Goal: Task Accomplishment & Management: Manage account settings

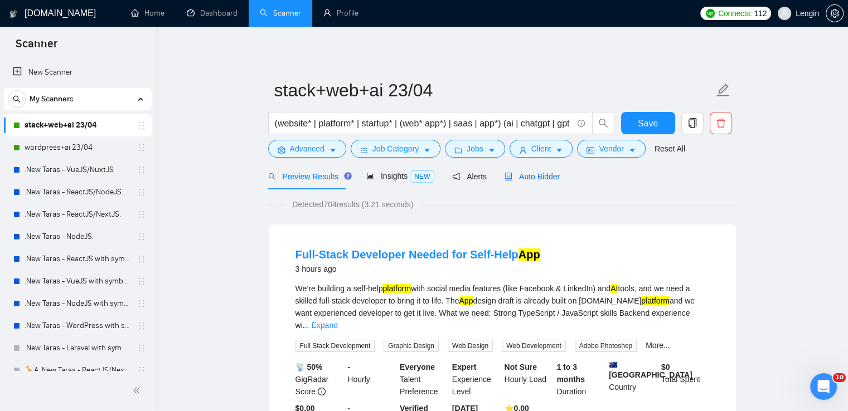
click at [530, 179] on span "Auto Bidder" at bounding box center [531, 176] width 55 height 9
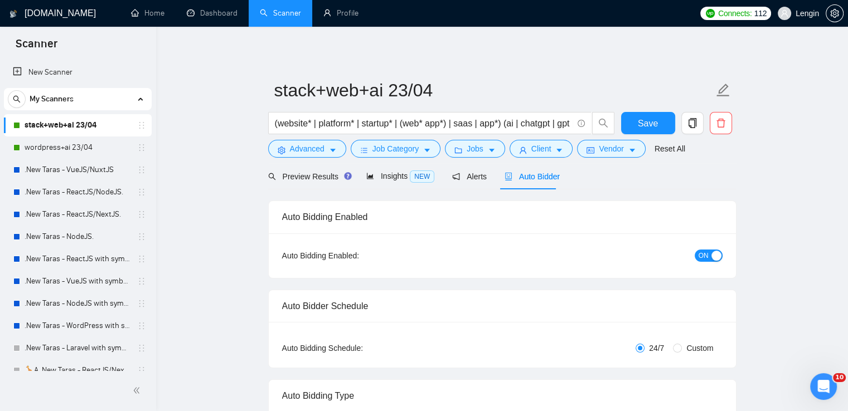
radio input "false"
radio input "true"
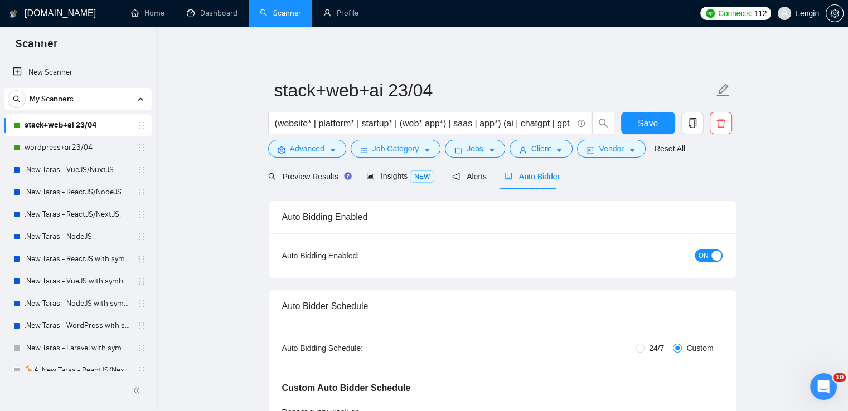
scroll to position [44, 0]
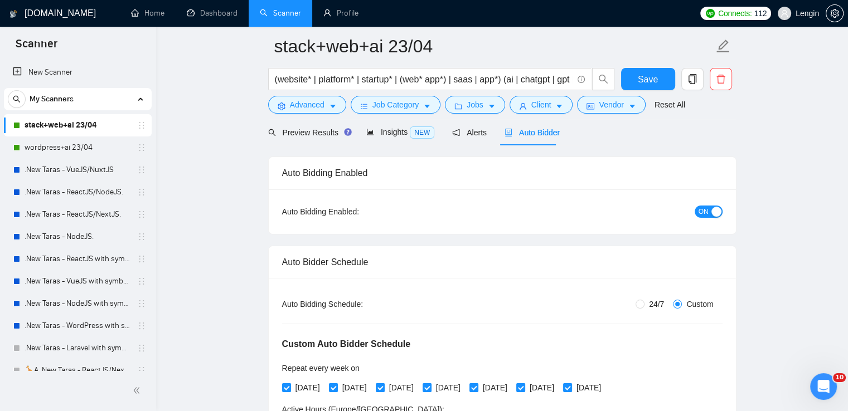
click at [705, 212] on span "ON" at bounding box center [703, 212] width 10 height 12
click at [633, 80] on button "Save" at bounding box center [648, 79] width 54 height 22
click at [88, 141] on link "wordpress+ai 23/04" at bounding box center [78, 148] width 106 height 22
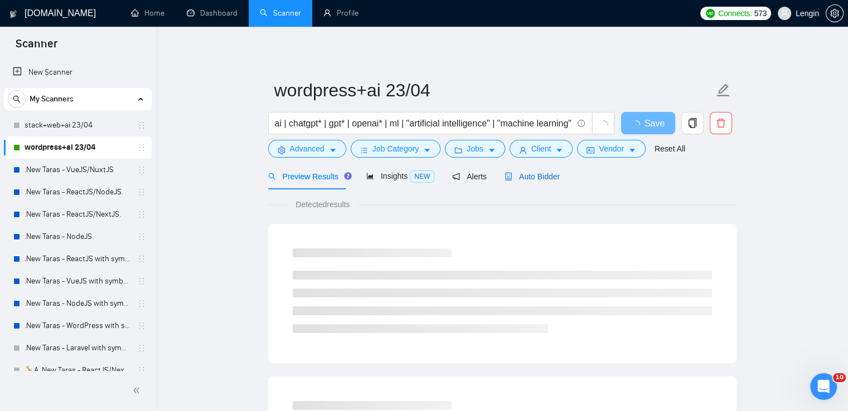
click at [535, 179] on span "Auto Bidder" at bounding box center [531, 176] width 55 height 9
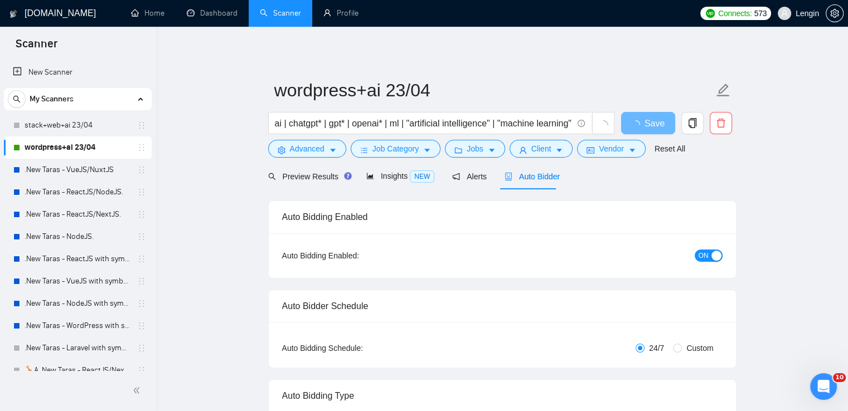
radio input "false"
radio input "true"
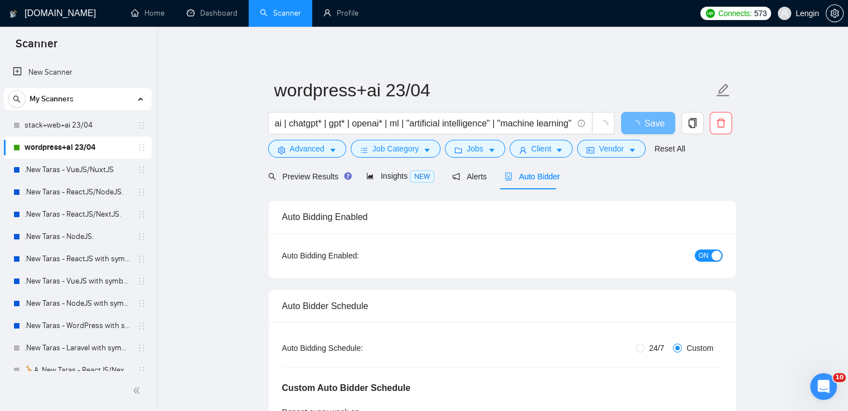
click at [713, 256] on div "button" at bounding box center [716, 256] width 10 height 10
click at [638, 129] on span "Save" at bounding box center [648, 124] width 20 height 14
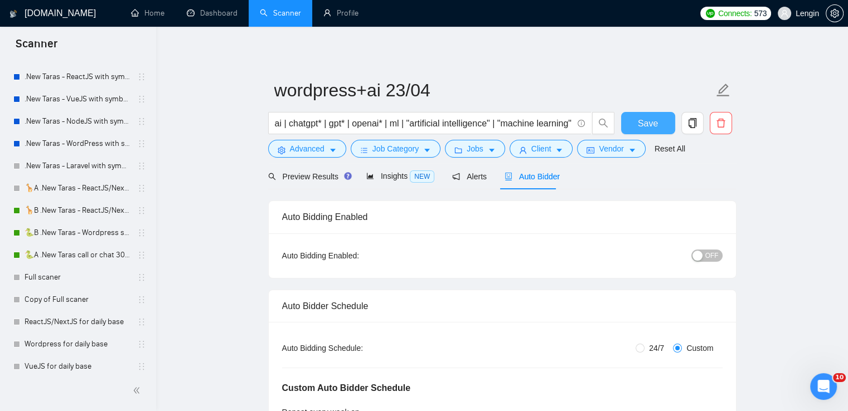
scroll to position [183, 0]
click at [38, 206] on link "🦒B .New Taras - ReactJS/NextJS rel exp 23/04" at bounding box center [78, 210] width 106 height 22
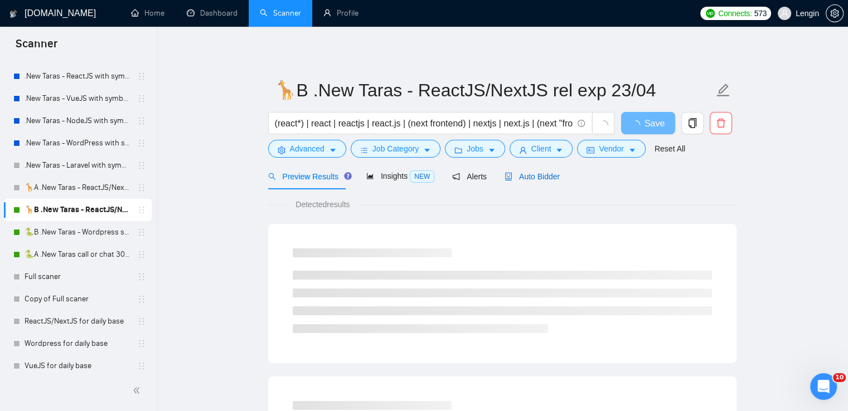
click at [539, 174] on span "Auto Bidder" at bounding box center [531, 176] width 55 height 9
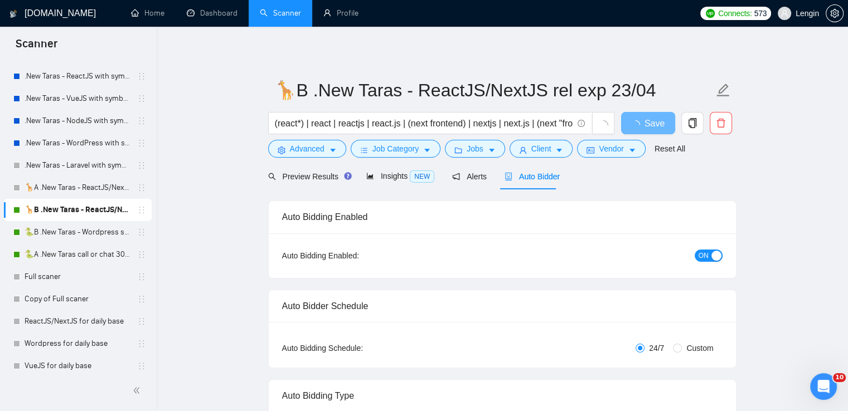
radio input "false"
radio input "true"
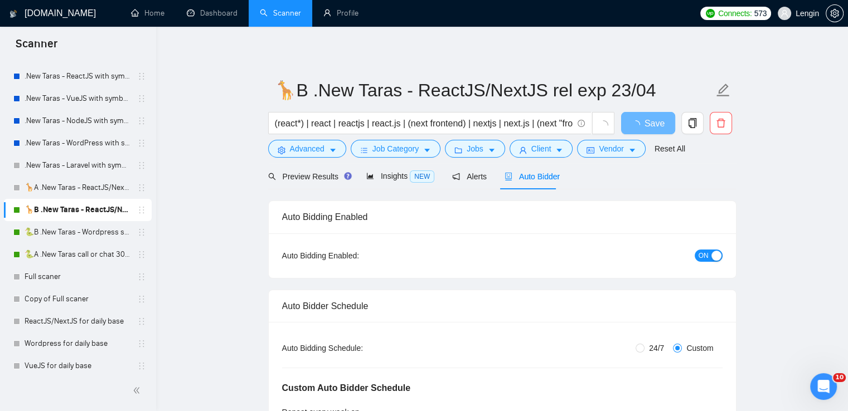
click at [714, 259] on div "button" at bounding box center [716, 256] width 10 height 10
click at [624, 122] on button "Save" at bounding box center [648, 123] width 54 height 22
click at [105, 226] on link "🐍B .New Taras - Wordpress short 23/04" at bounding box center [78, 232] width 106 height 22
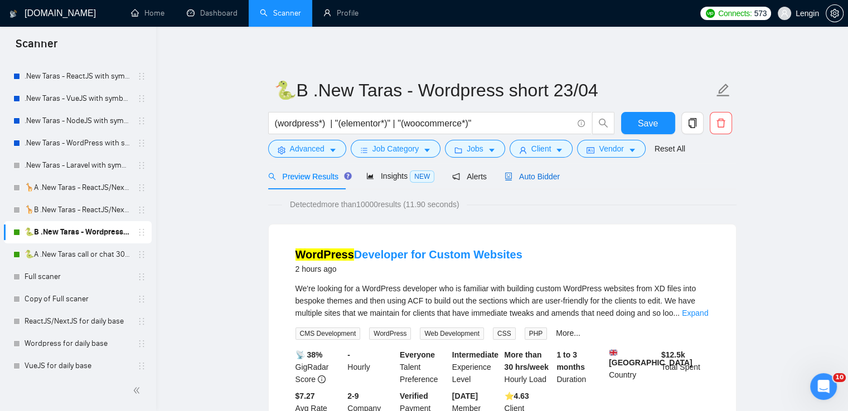
click at [537, 181] on span "Auto Bidder" at bounding box center [531, 176] width 55 height 9
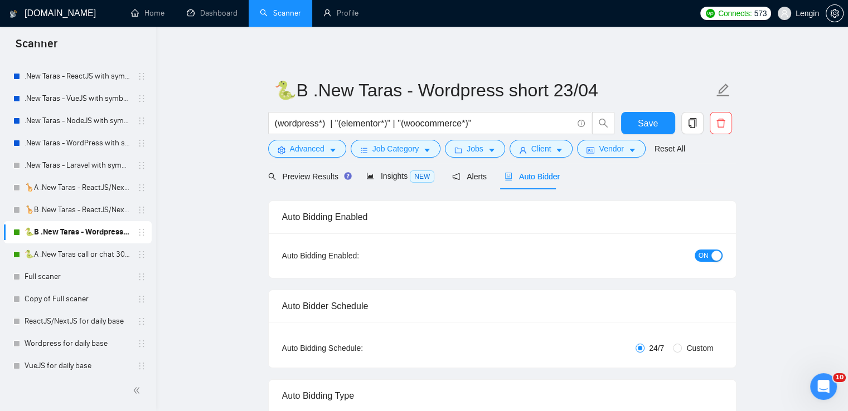
radio input "false"
radio input "true"
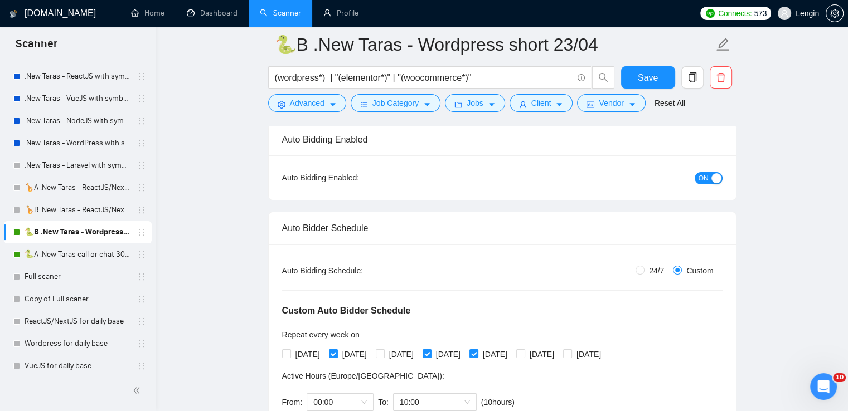
scroll to position [78, 0]
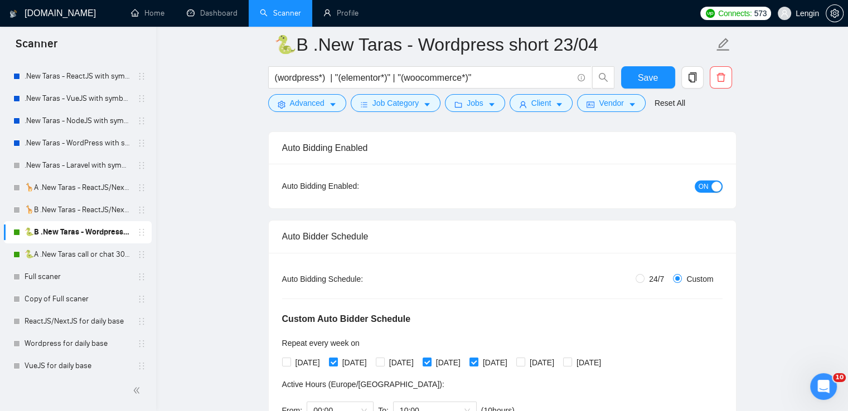
click at [707, 185] on span "ON" at bounding box center [703, 187] width 10 height 12
click at [651, 75] on span "Save" at bounding box center [648, 78] width 20 height 14
click at [89, 253] on link "🐍A .New Taras call or chat 30%view 0 reply 23/04" at bounding box center [78, 255] width 106 height 22
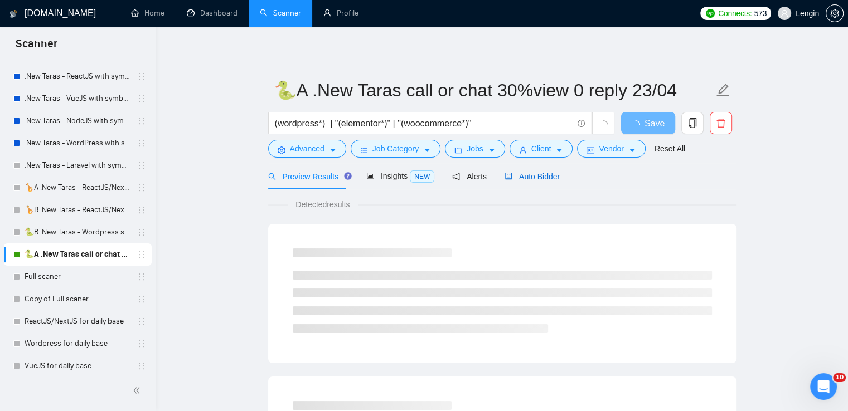
click at [539, 181] on span "Auto Bidder" at bounding box center [531, 176] width 55 height 9
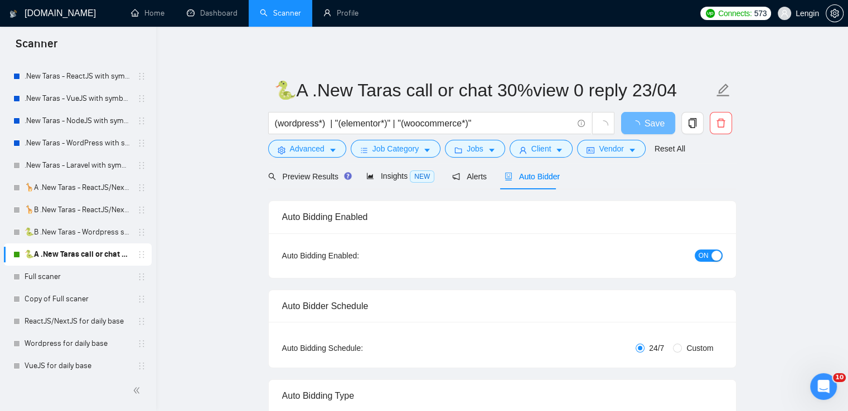
radio input "false"
radio input "true"
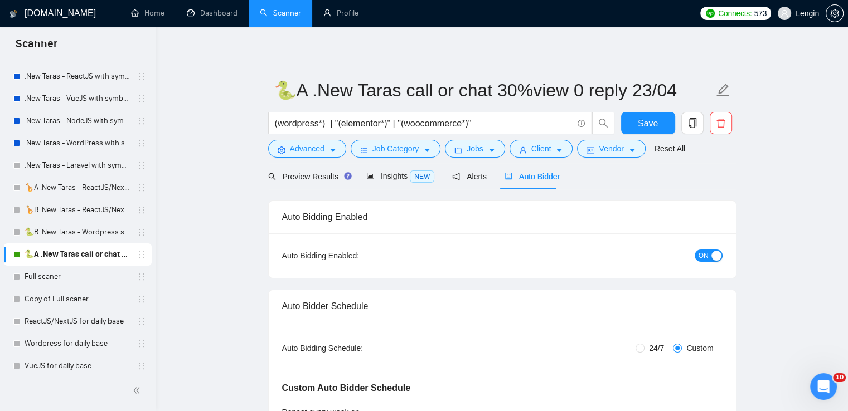
click at [716, 256] on div "button" at bounding box center [716, 256] width 10 height 10
click at [633, 121] on button "Save" at bounding box center [648, 123] width 54 height 22
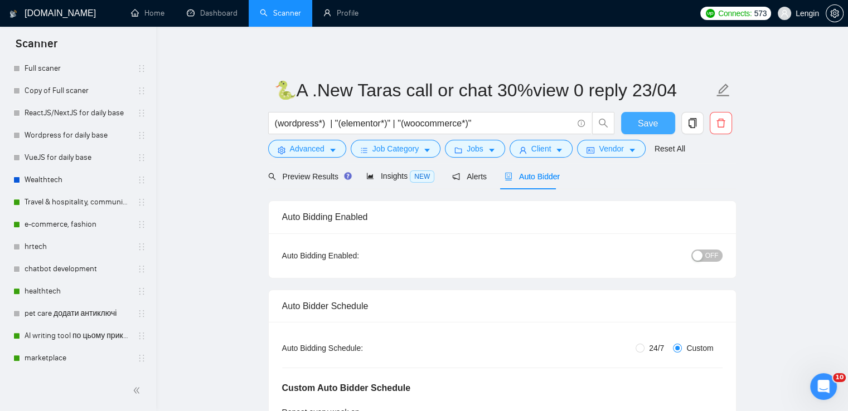
scroll to position [435, 0]
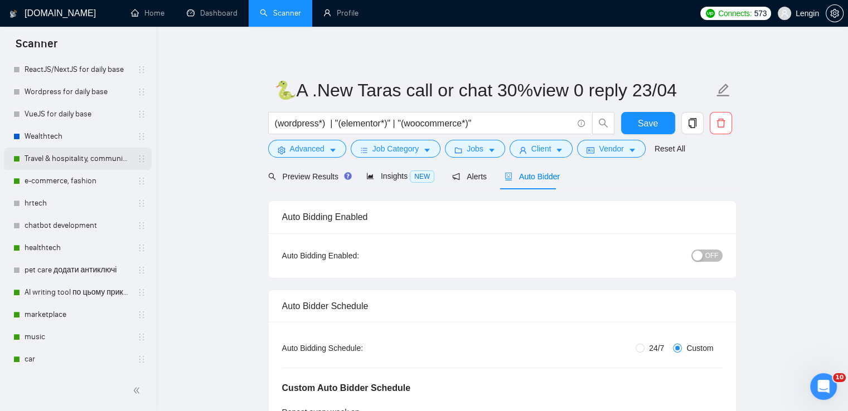
click at [80, 150] on link "Travel & hospitality, community & social networking, entertainment, event manag…" at bounding box center [78, 159] width 106 height 22
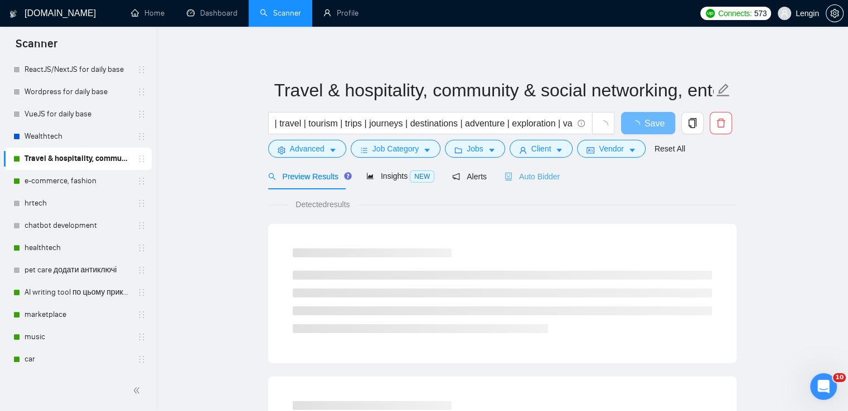
click at [545, 185] on div "Auto Bidder" at bounding box center [531, 176] width 55 height 26
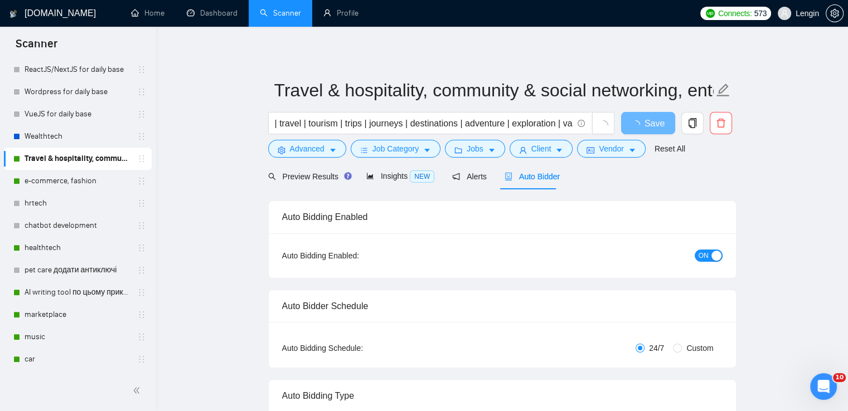
radio input "false"
radio input "true"
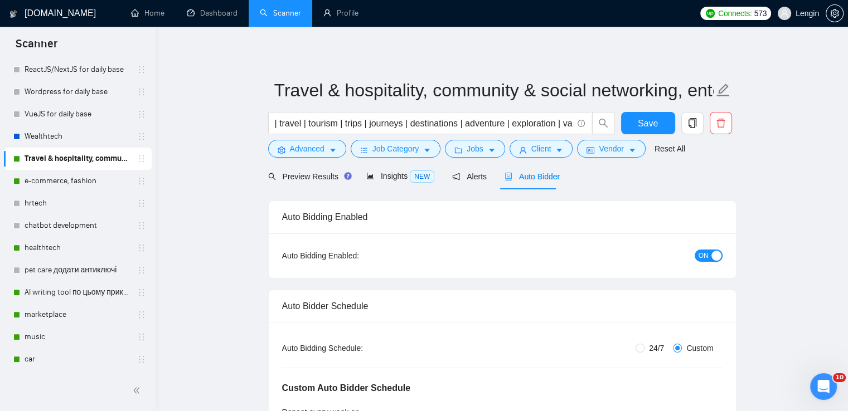
click at [717, 253] on div "button" at bounding box center [716, 256] width 10 height 10
click at [649, 133] on button "Save" at bounding box center [648, 123] width 54 height 22
click at [62, 183] on link "e-commerce, fashion" at bounding box center [78, 181] width 106 height 22
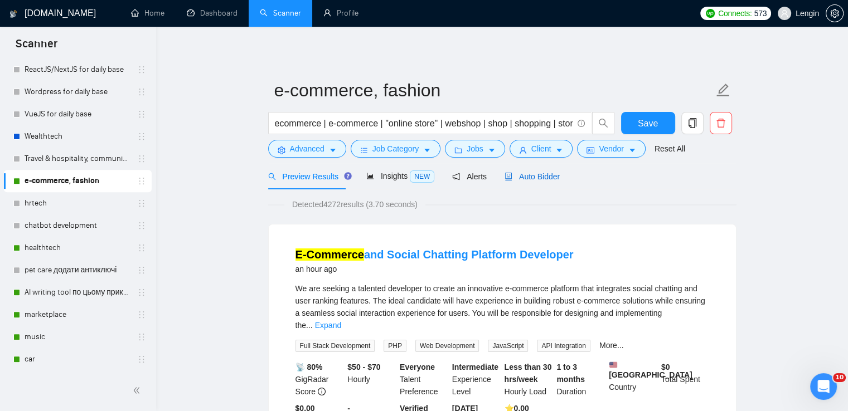
click at [517, 180] on span "Auto Bidder" at bounding box center [531, 176] width 55 height 9
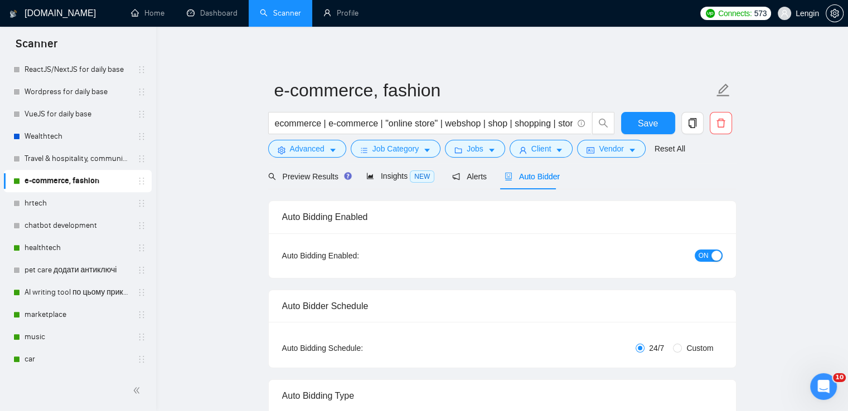
radio input "false"
radio input "true"
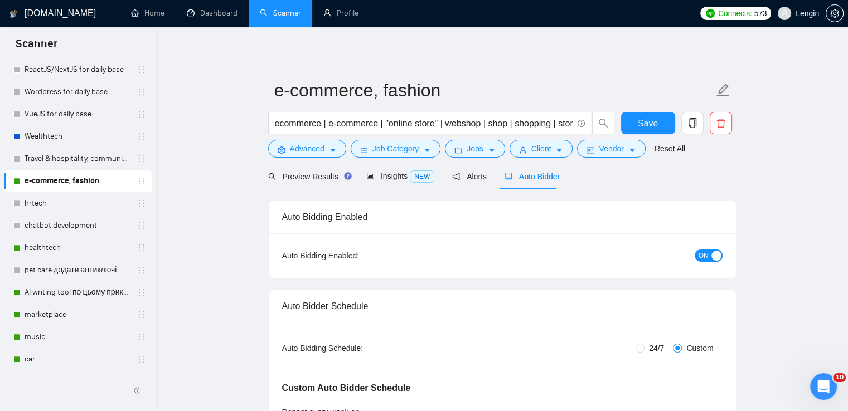
click at [717, 252] on div "button" at bounding box center [716, 256] width 10 height 10
click at [635, 121] on button "Save" at bounding box center [648, 123] width 54 height 22
click at [50, 252] on link "healthtech" at bounding box center [78, 248] width 106 height 22
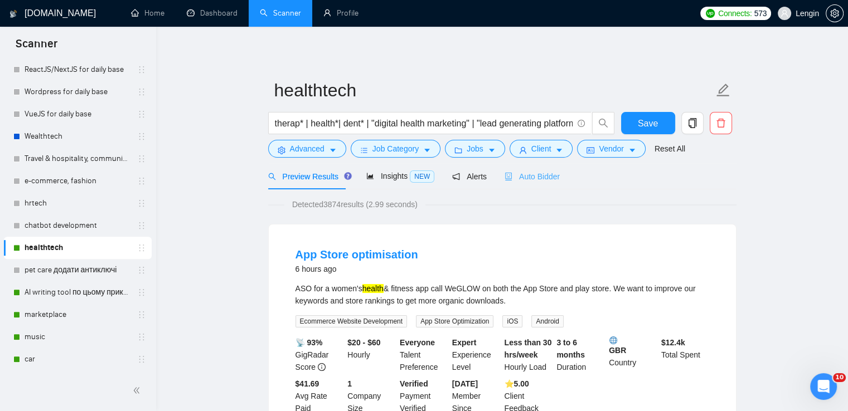
click at [537, 184] on div "Auto Bidder" at bounding box center [531, 176] width 55 height 26
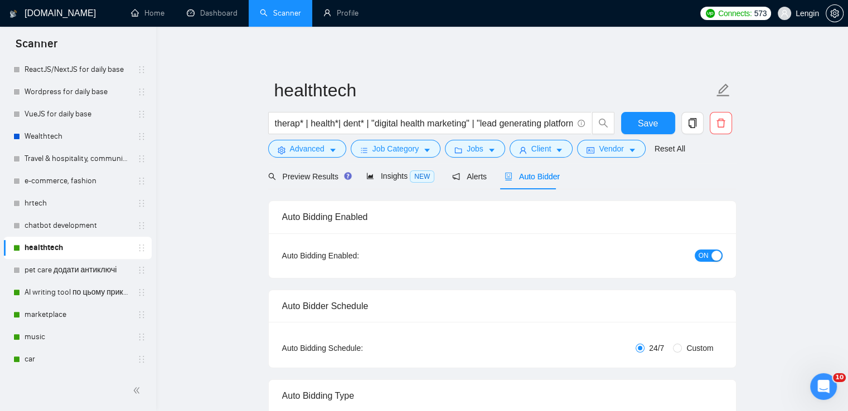
radio input "false"
radio input "true"
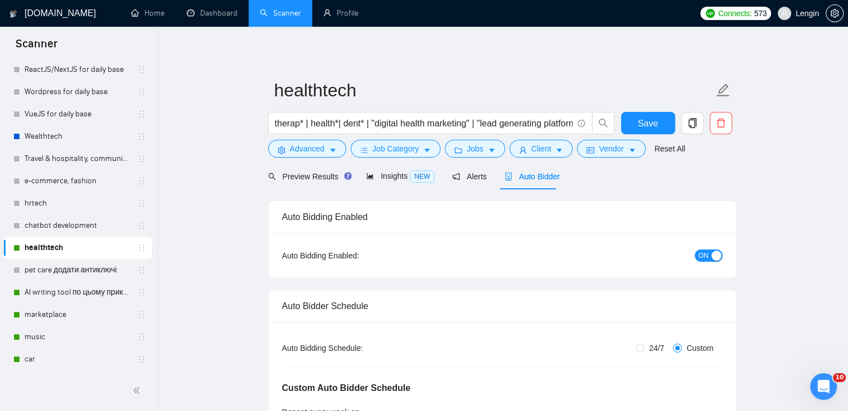
scroll to position [74, 0]
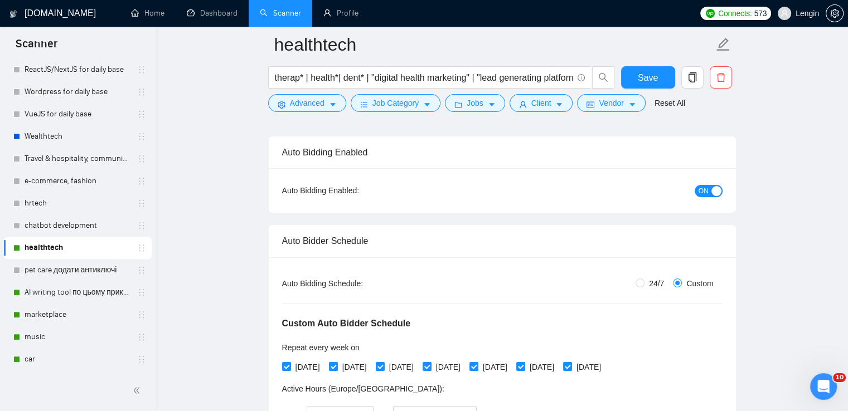
click at [701, 195] on span "ON" at bounding box center [703, 191] width 10 height 12
click at [635, 86] on button "Save" at bounding box center [648, 77] width 54 height 22
click at [56, 295] on link "AI writing tool по цьому прикладу" at bounding box center [78, 292] width 106 height 22
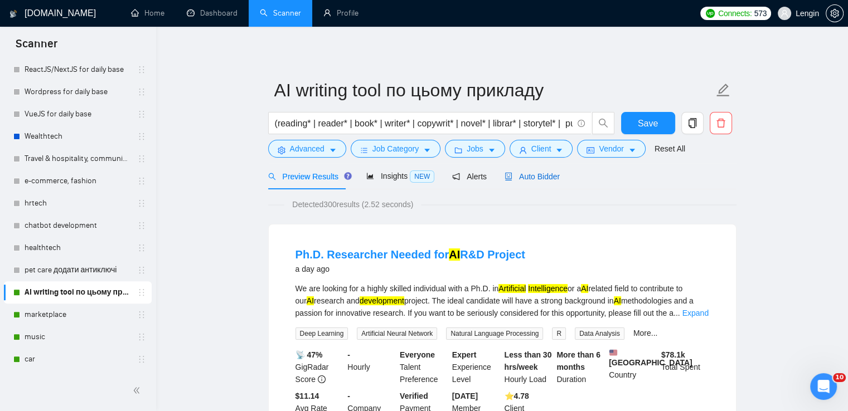
click at [520, 179] on span "Auto Bidder" at bounding box center [531, 176] width 55 height 9
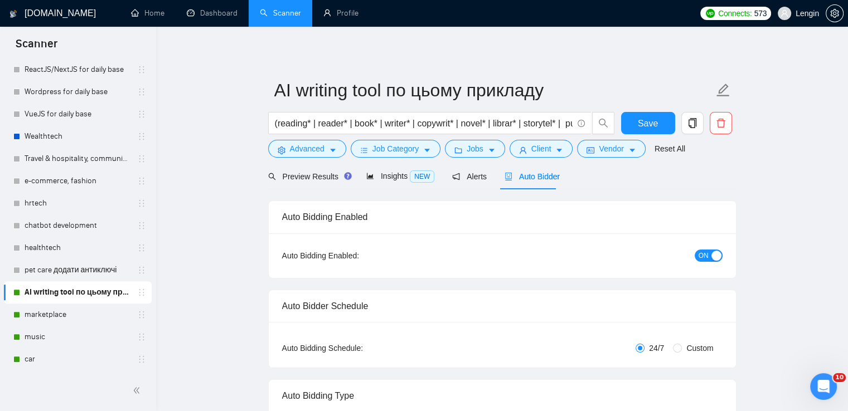
radio input "false"
radio input "true"
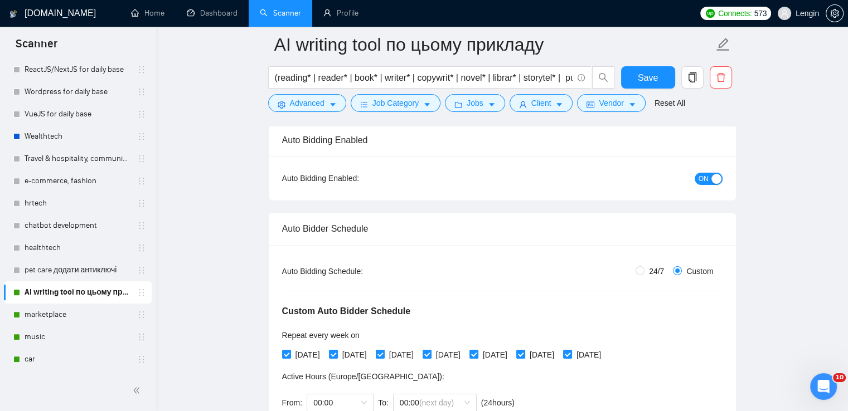
click at [709, 174] on button "ON" at bounding box center [709, 179] width 28 height 12
click at [647, 80] on span "Save" at bounding box center [648, 78] width 20 height 14
click at [639, 86] on button "Save" at bounding box center [648, 77] width 54 height 22
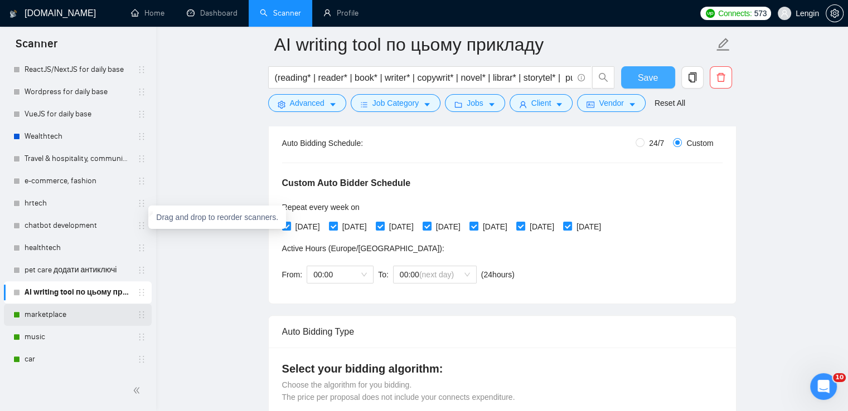
scroll to position [215, 0]
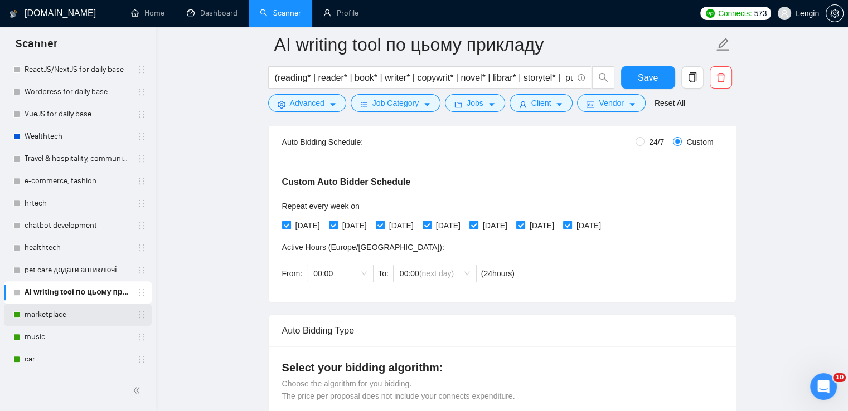
click at [80, 321] on link "marketplace" at bounding box center [78, 315] width 106 height 22
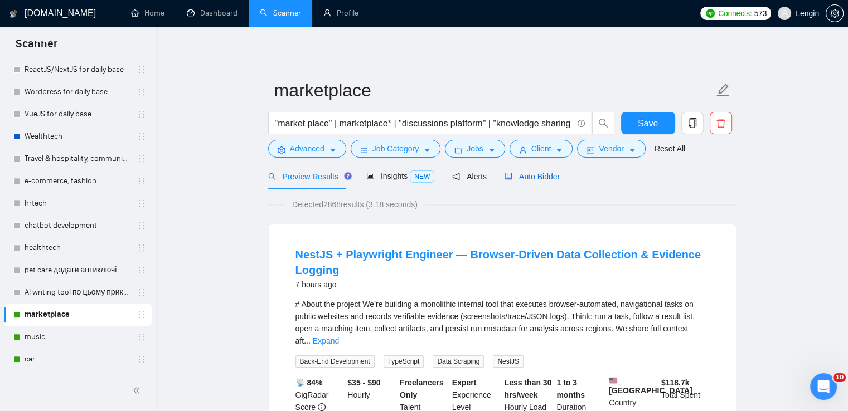
click at [543, 173] on span "Auto Bidder" at bounding box center [531, 176] width 55 height 9
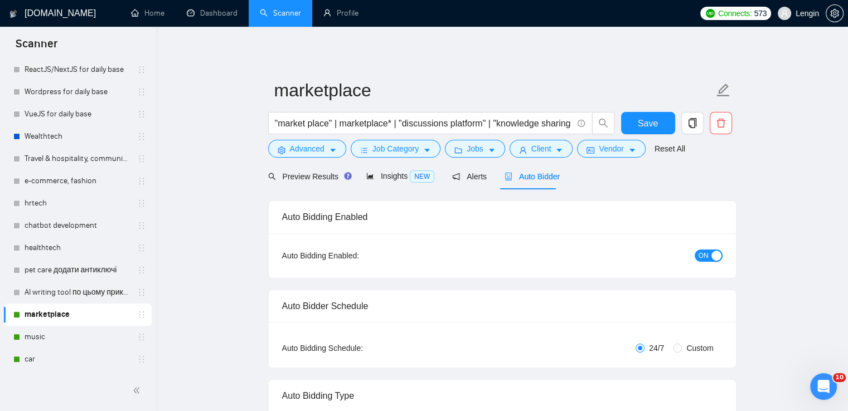
radio input "false"
radio input "true"
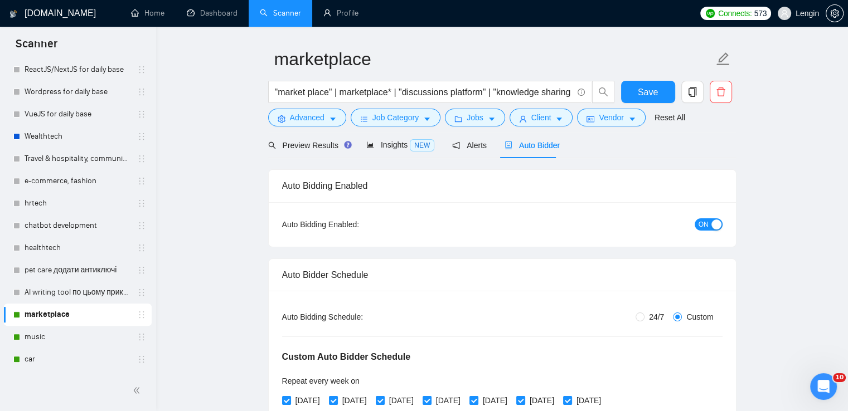
scroll to position [32, 0]
click at [711, 221] on div "button" at bounding box center [716, 224] width 10 height 10
click at [632, 91] on button "Save" at bounding box center [648, 91] width 54 height 22
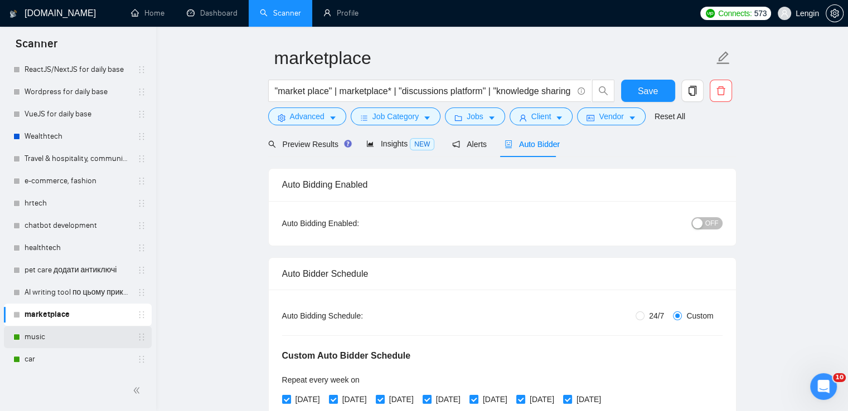
click at [58, 337] on link "music" at bounding box center [78, 337] width 106 height 22
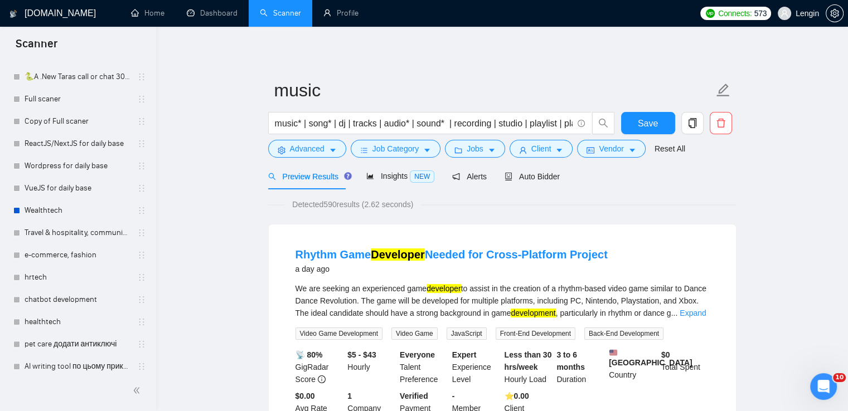
scroll to position [435, 0]
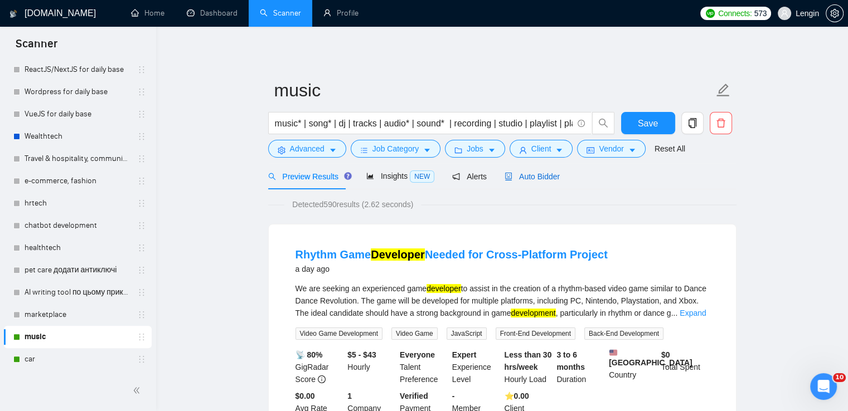
click at [530, 178] on span "Auto Bidder" at bounding box center [531, 176] width 55 height 9
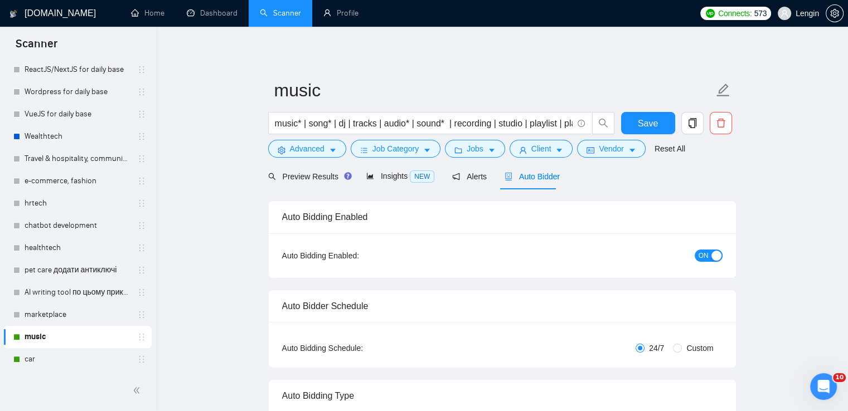
radio input "false"
radio input "true"
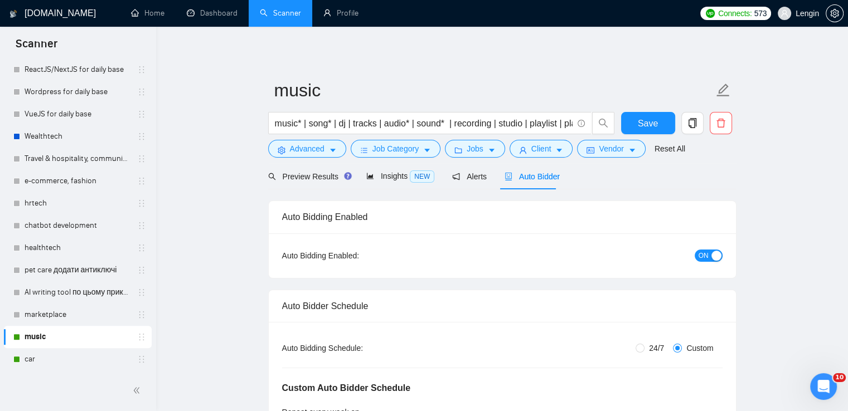
click at [709, 253] on button "ON" at bounding box center [709, 256] width 28 height 12
click at [651, 118] on span "Save" at bounding box center [648, 124] width 20 height 14
click at [638, 121] on span "Save" at bounding box center [648, 124] width 20 height 14
click at [42, 356] on link "car" at bounding box center [78, 359] width 106 height 22
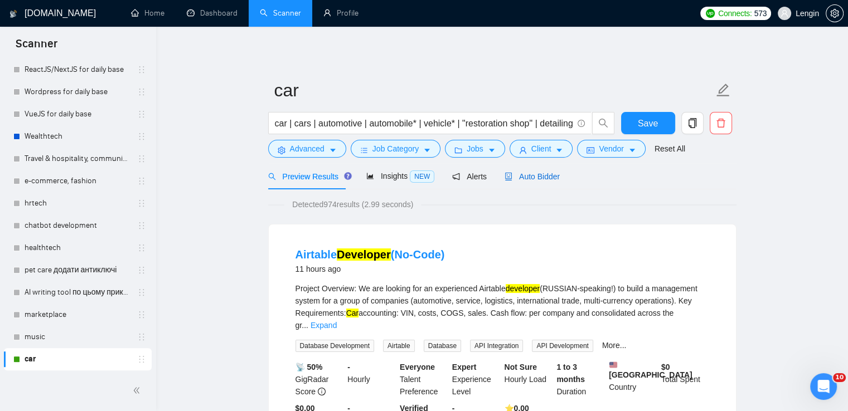
click at [520, 178] on span "Auto Bidder" at bounding box center [531, 176] width 55 height 9
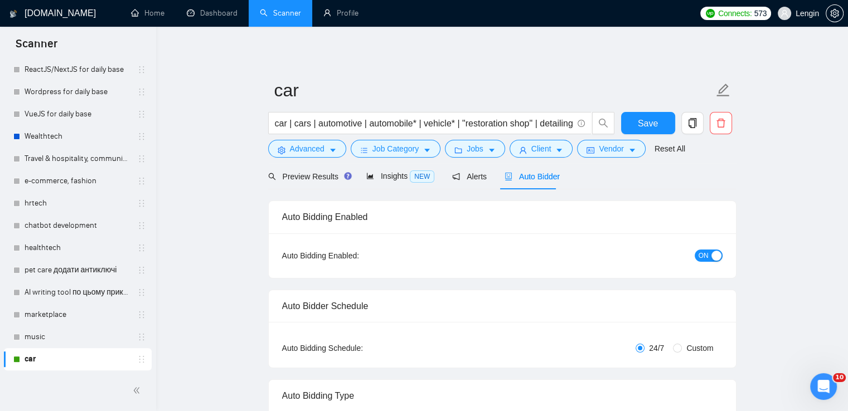
radio input "false"
radio input "true"
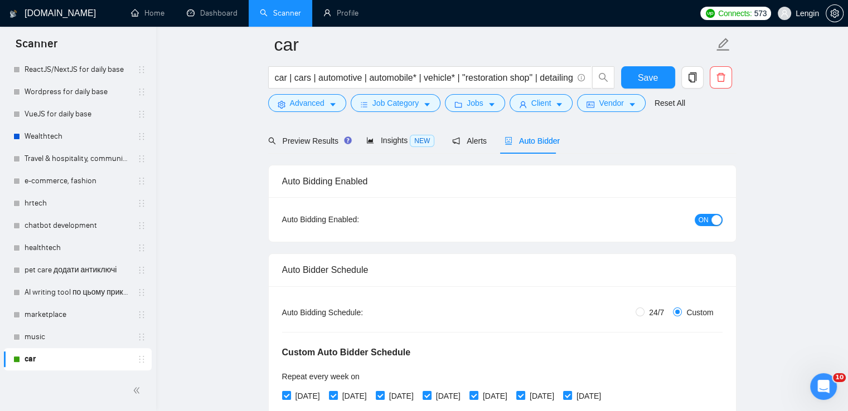
scroll to position [89, 0]
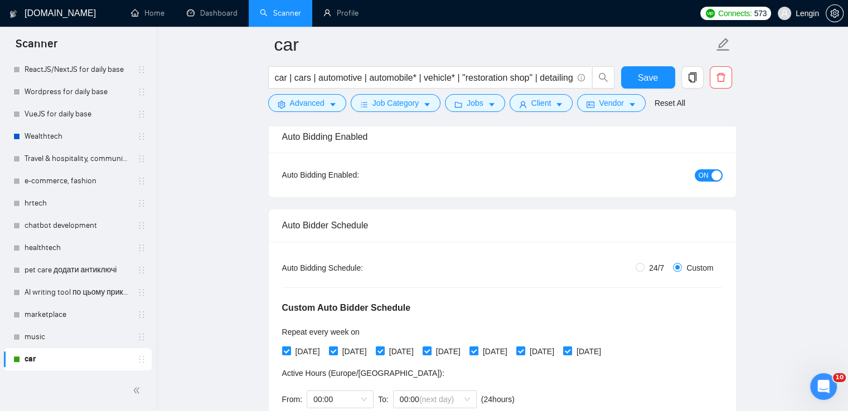
click at [704, 173] on span "ON" at bounding box center [703, 175] width 10 height 12
click at [648, 76] on span "Save" at bounding box center [648, 78] width 20 height 14
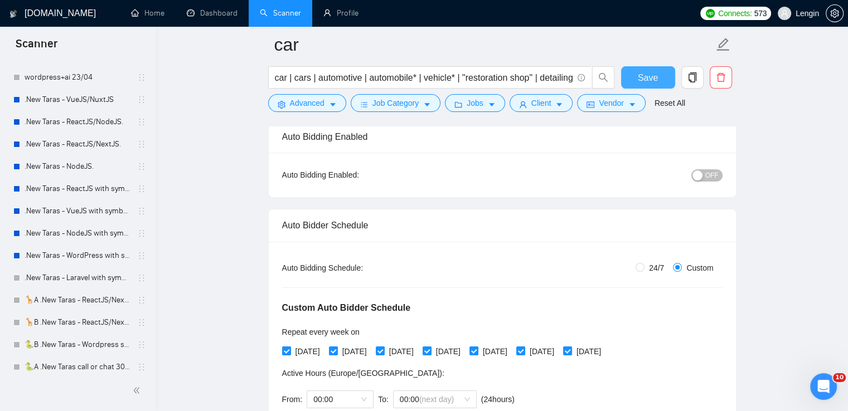
scroll to position [0, 0]
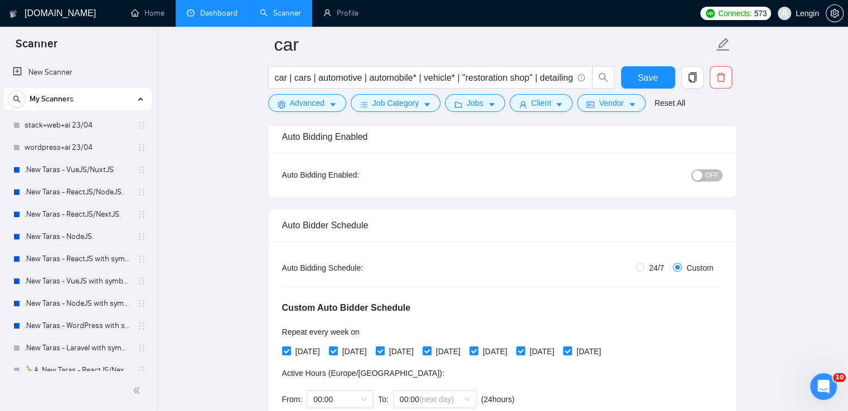
click at [223, 14] on link "Dashboard" at bounding box center [212, 12] width 51 height 9
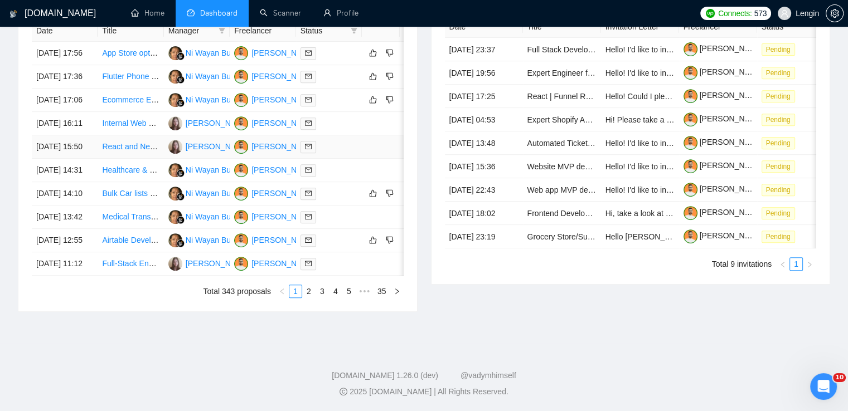
scroll to position [519, 0]
click at [308, 298] on link "2" at bounding box center [309, 291] width 12 height 12
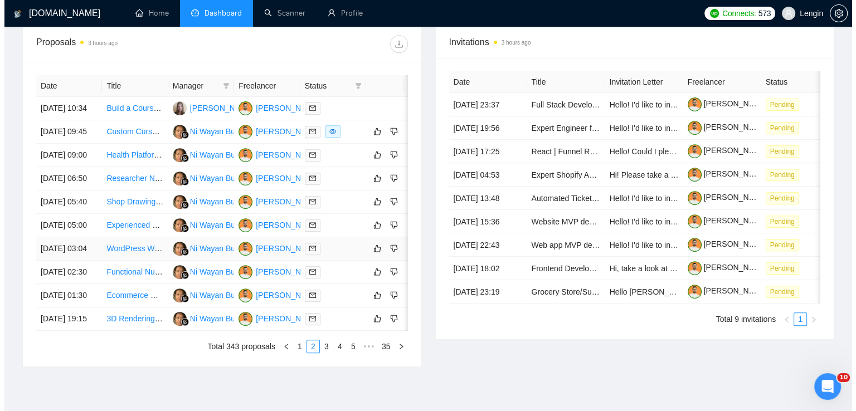
scroll to position [416, 0]
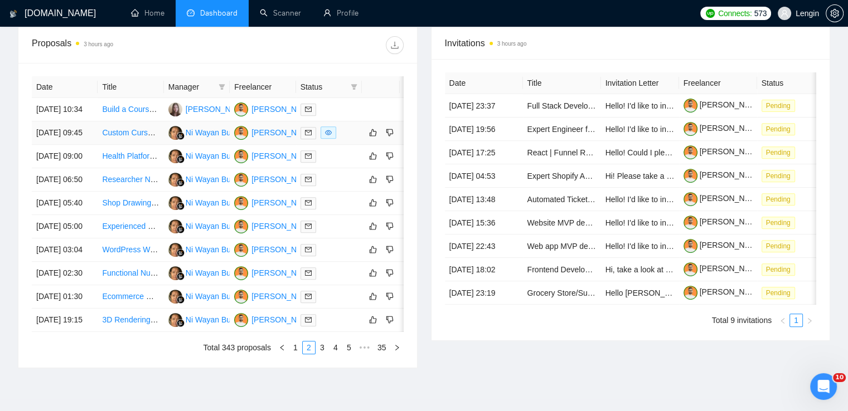
click at [140, 145] on td "Custom Cursor Effect Needed for Fashion Website" at bounding box center [131, 133] width 66 height 23
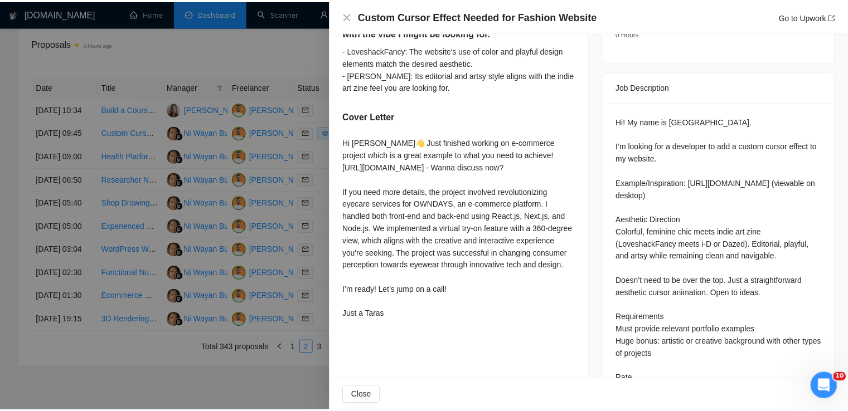
scroll to position [448, 0]
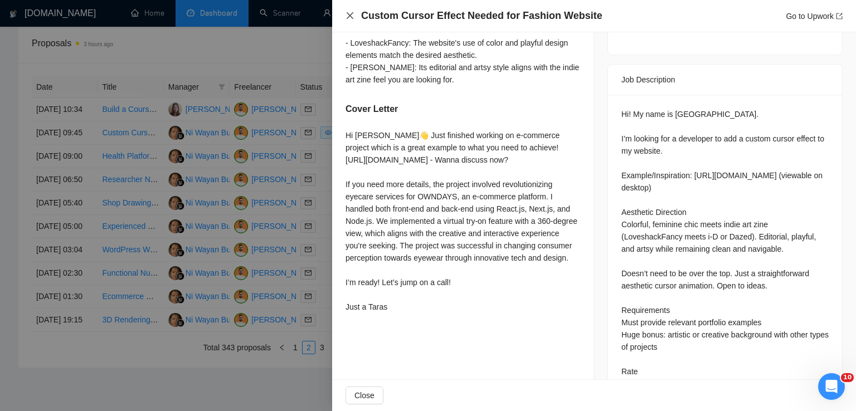
click at [346, 16] on icon "close" at bounding box center [350, 15] width 9 height 9
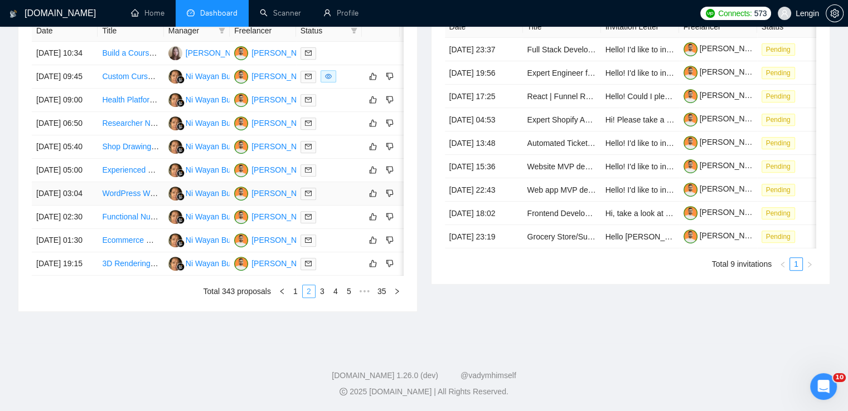
scroll to position [540, 0]
click at [327, 298] on link "3" at bounding box center [322, 291] width 12 height 12
click at [332, 298] on link "4" at bounding box center [335, 291] width 12 height 12
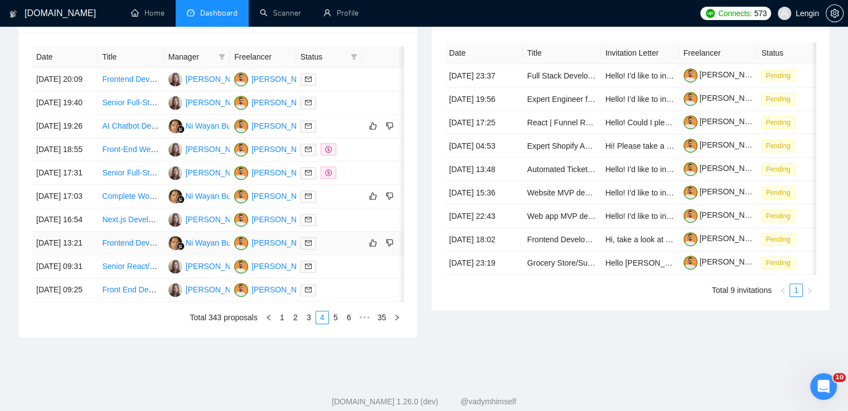
scroll to position [511, 0]
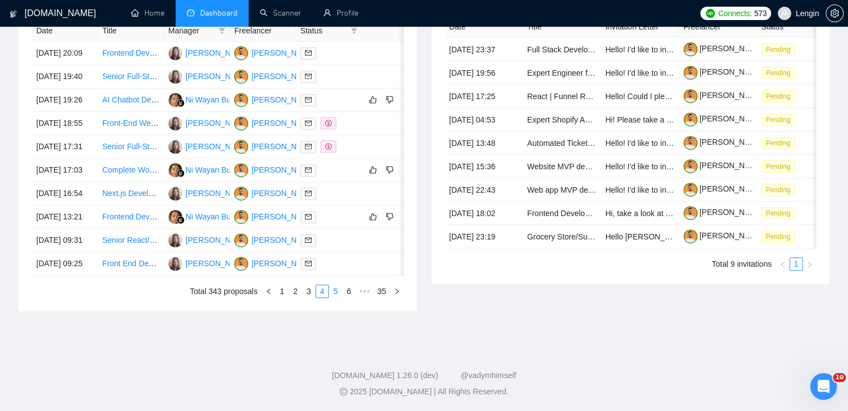
click at [334, 298] on link "5" at bounding box center [335, 291] width 12 height 12
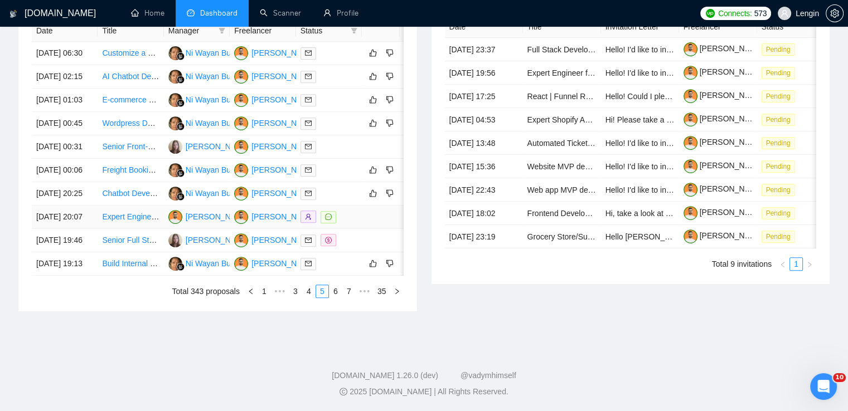
scroll to position [526, 0]
click at [272, 8] on link "Scanner" at bounding box center [280, 12] width 41 height 9
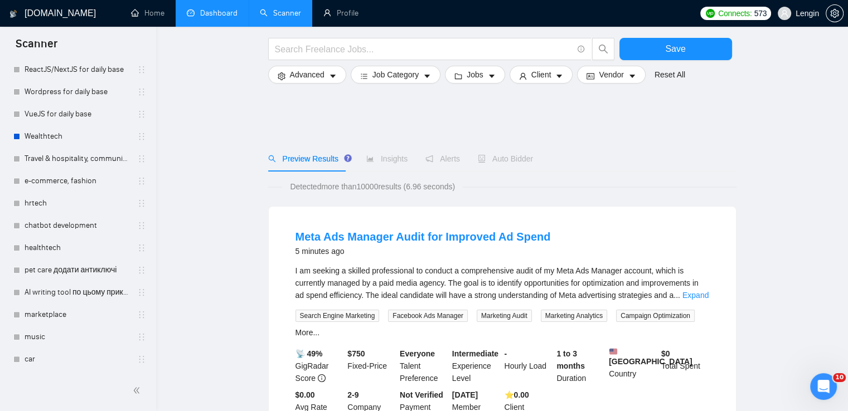
scroll to position [55, 0]
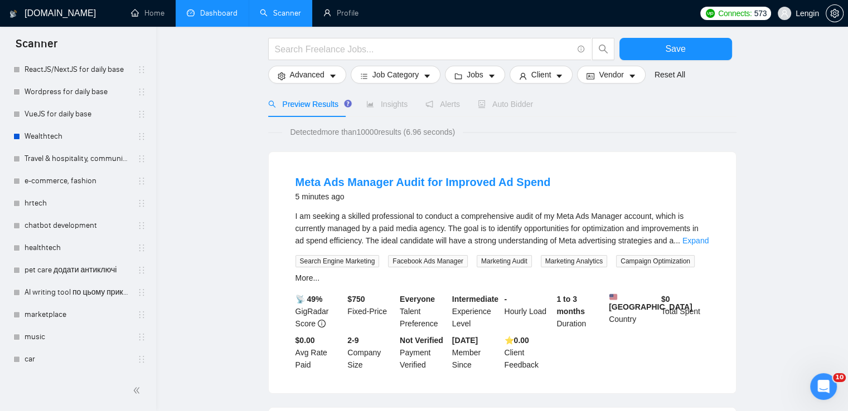
click at [222, 15] on link "Dashboard" at bounding box center [212, 12] width 51 height 9
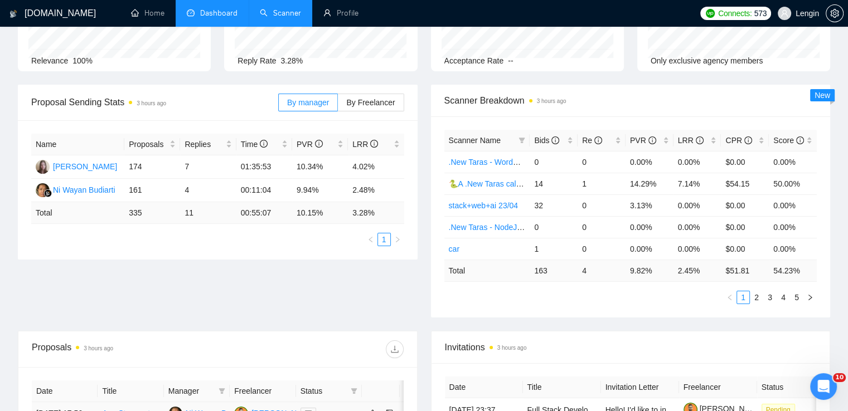
scroll to position [107, 0]
